Goal: Navigation & Orientation: Find specific page/section

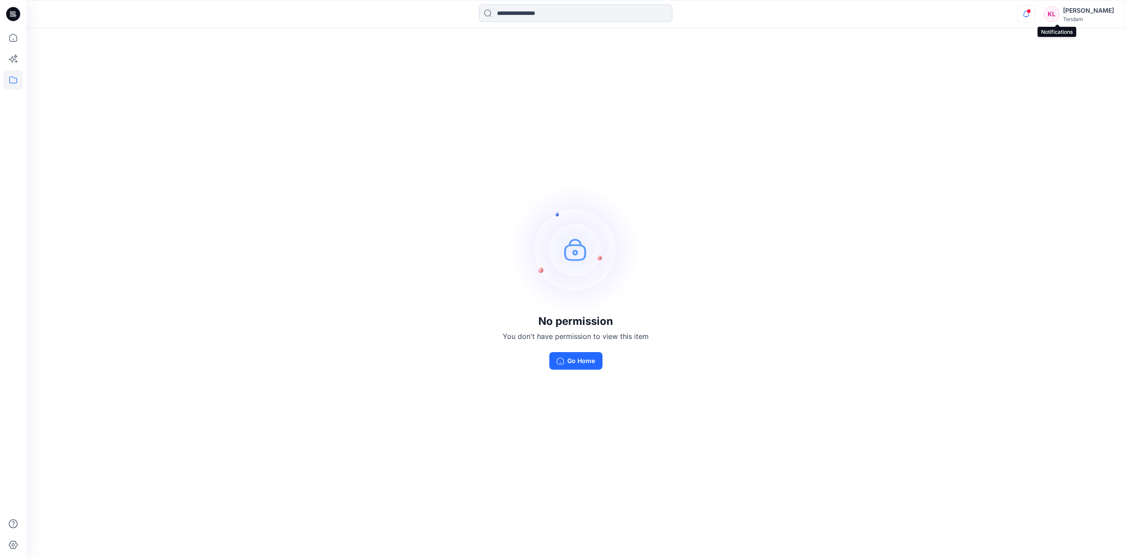
click at [1031, 9] on div at bounding box center [1024, 7] width 14 height 5
click at [1090, 44] on div "No permission You don't have permission to view this item Go Home" at bounding box center [575, 276] width 1098 height 497
click at [1034, 9] on icon "button" at bounding box center [1025, 14] width 17 height 18
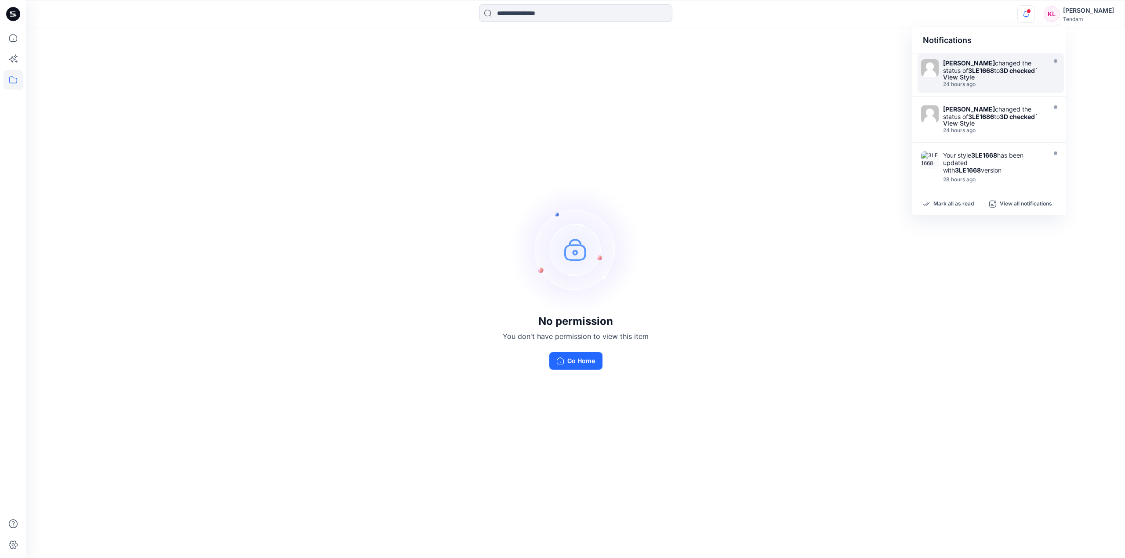
click at [1055, 68] on div at bounding box center [1054, 73] width 12 height 28
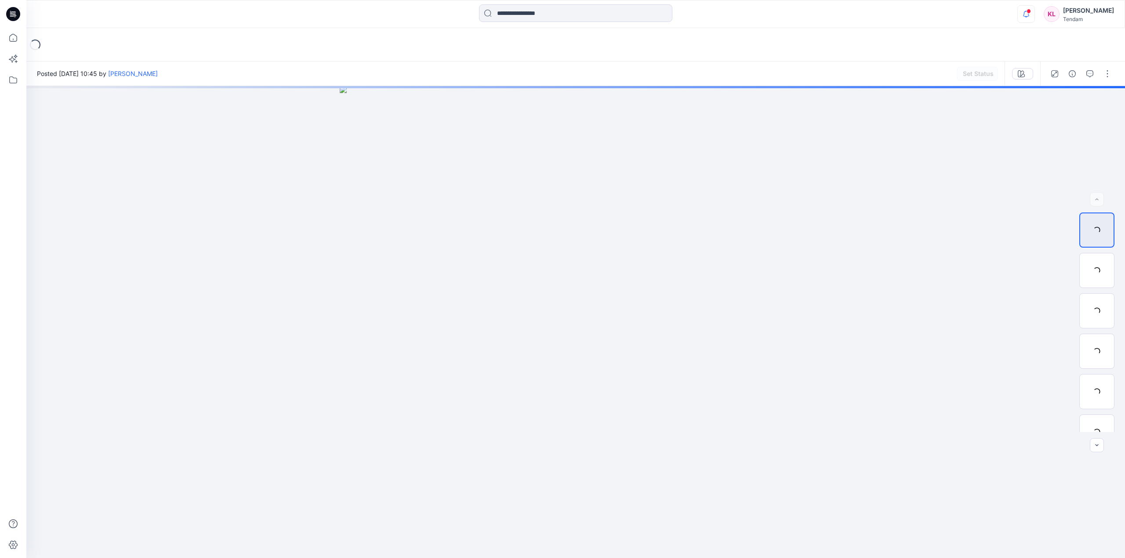
click at [1034, 13] on icon "button" at bounding box center [1025, 14] width 17 height 18
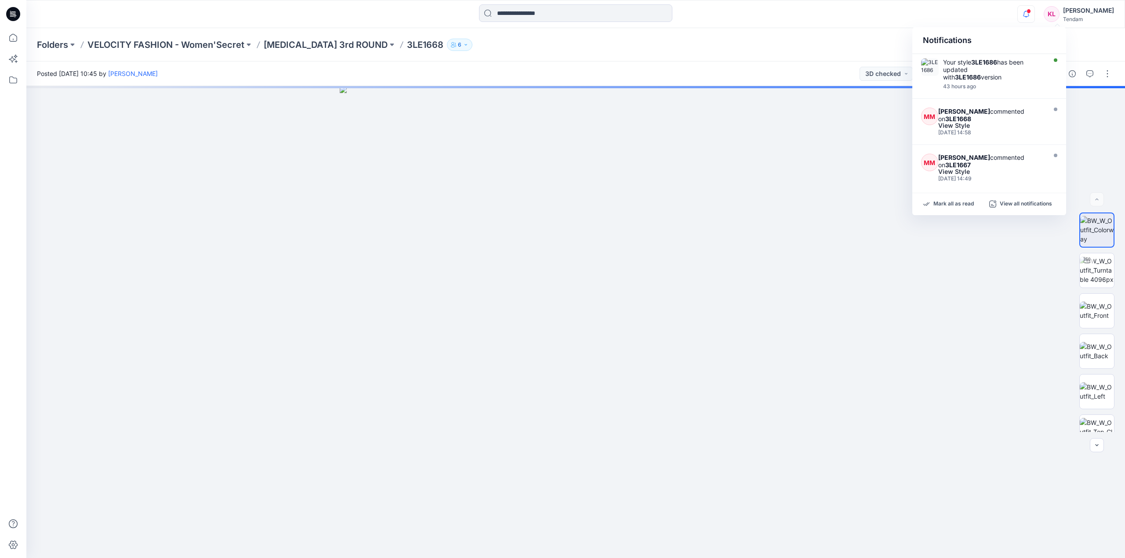
scroll to position [200, 0]
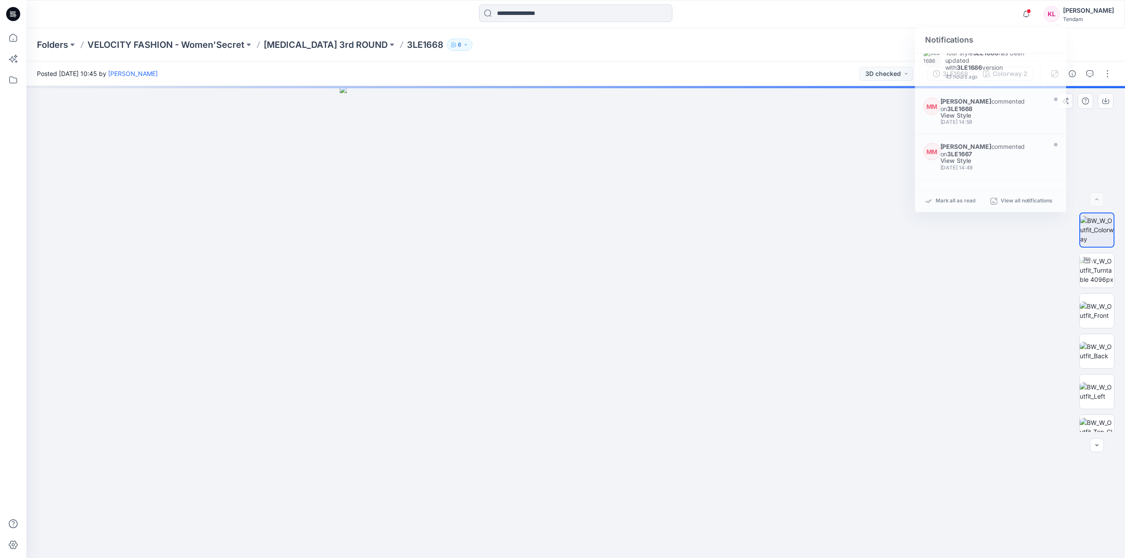
click at [1097, 131] on div at bounding box center [575, 322] width 1098 height 472
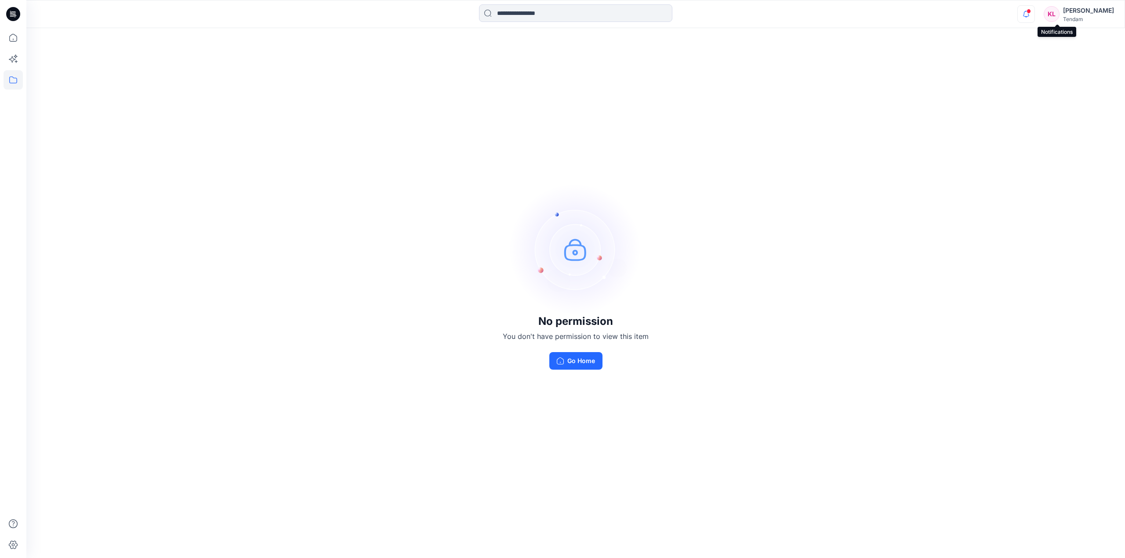
click at [1034, 12] on icon "button" at bounding box center [1025, 14] width 17 height 18
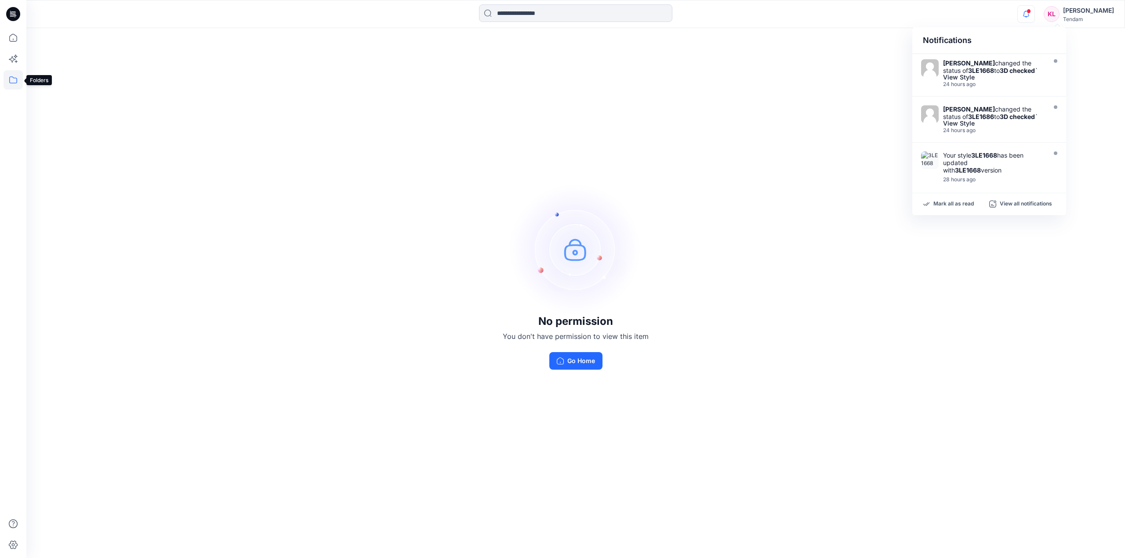
click at [9, 83] on icon at bounding box center [13, 79] width 19 height 19
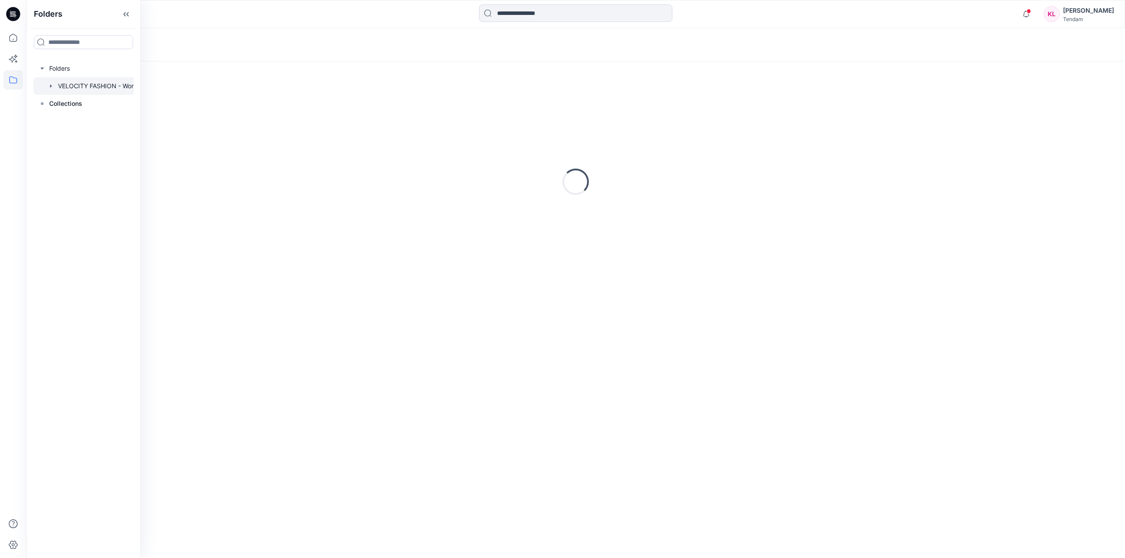
click at [102, 86] on div at bounding box center [94, 86] width 123 height 18
click at [230, 117] on p "[MEDICAL_DATA] 3rd ROUND" at bounding box center [167, 112] width 222 height 12
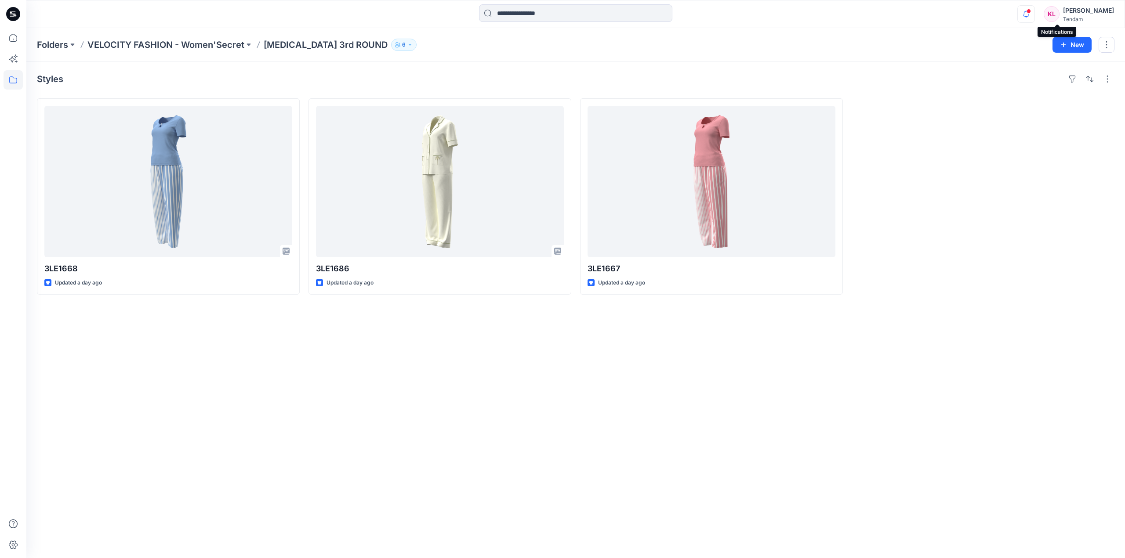
click at [1034, 13] on icon "button" at bounding box center [1025, 14] width 17 height 18
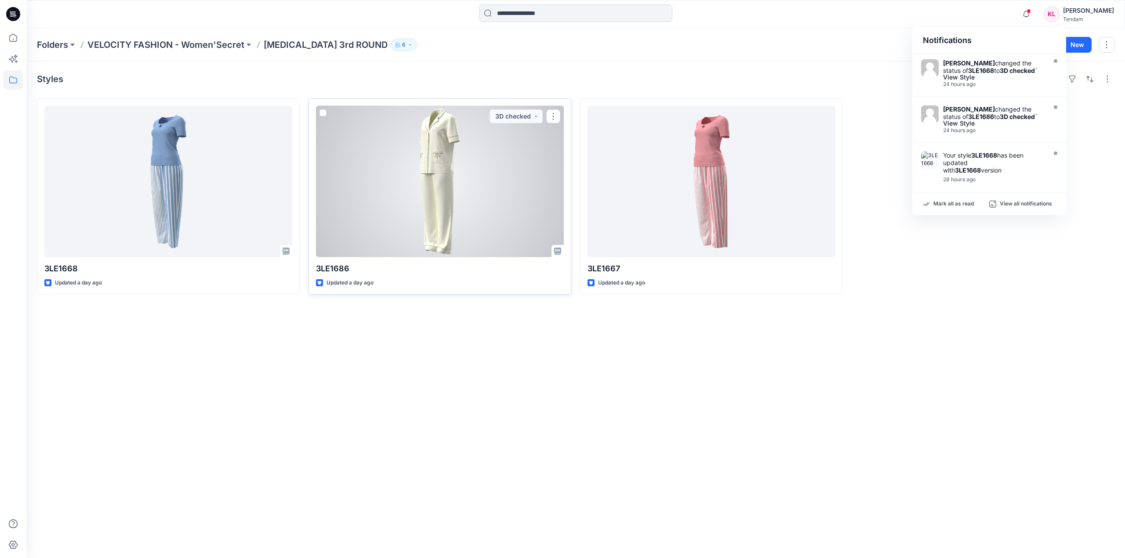
click at [496, 199] on div at bounding box center [440, 182] width 248 height 152
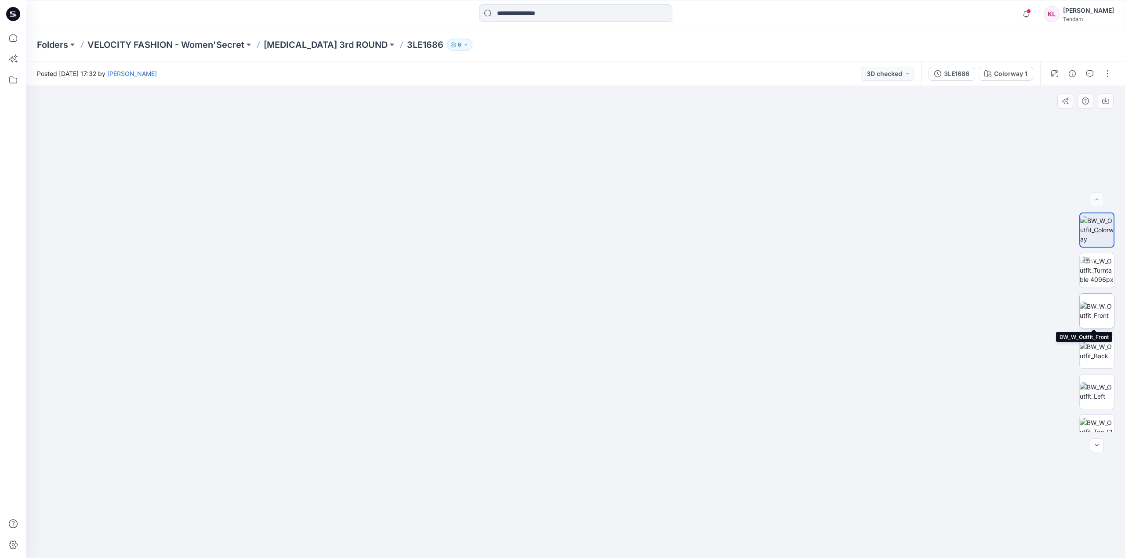
click at [1094, 311] on img at bounding box center [1096, 311] width 34 height 18
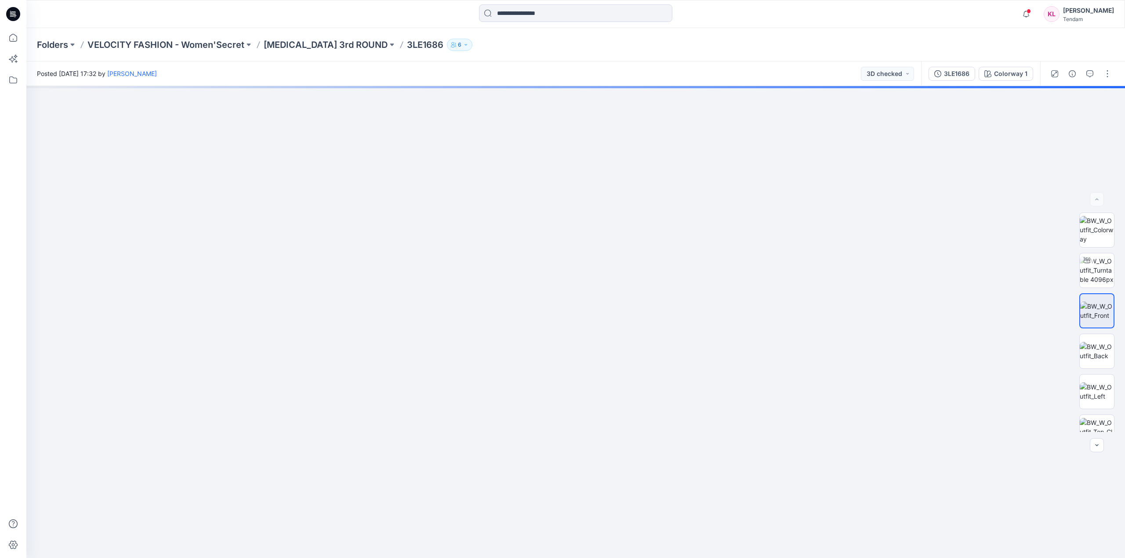
drag, startPoint x: 633, startPoint y: 217, endPoint x: 567, endPoint y: 570, distance: 359.7
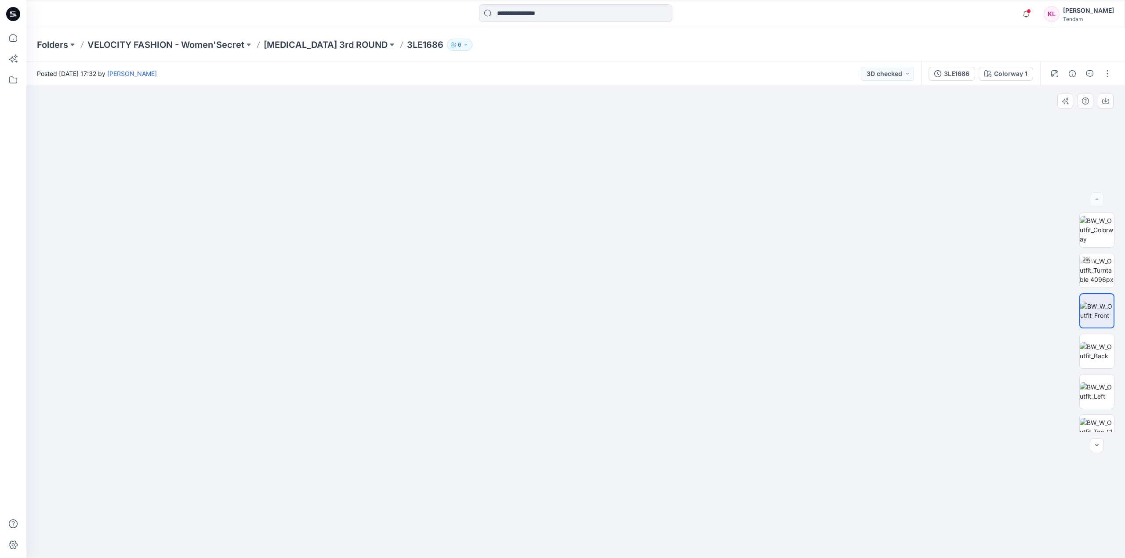
drag, startPoint x: 590, startPoint y: 374, endPoint x: 642, endPoint y: 314, distance: 79.8
drag, startPoint x: 669, startPoint y: 362, endPoint x: 631, endPoint y: 294, distance: 77.7
